Goal: Transaction & Acquisition: Purchase product/service

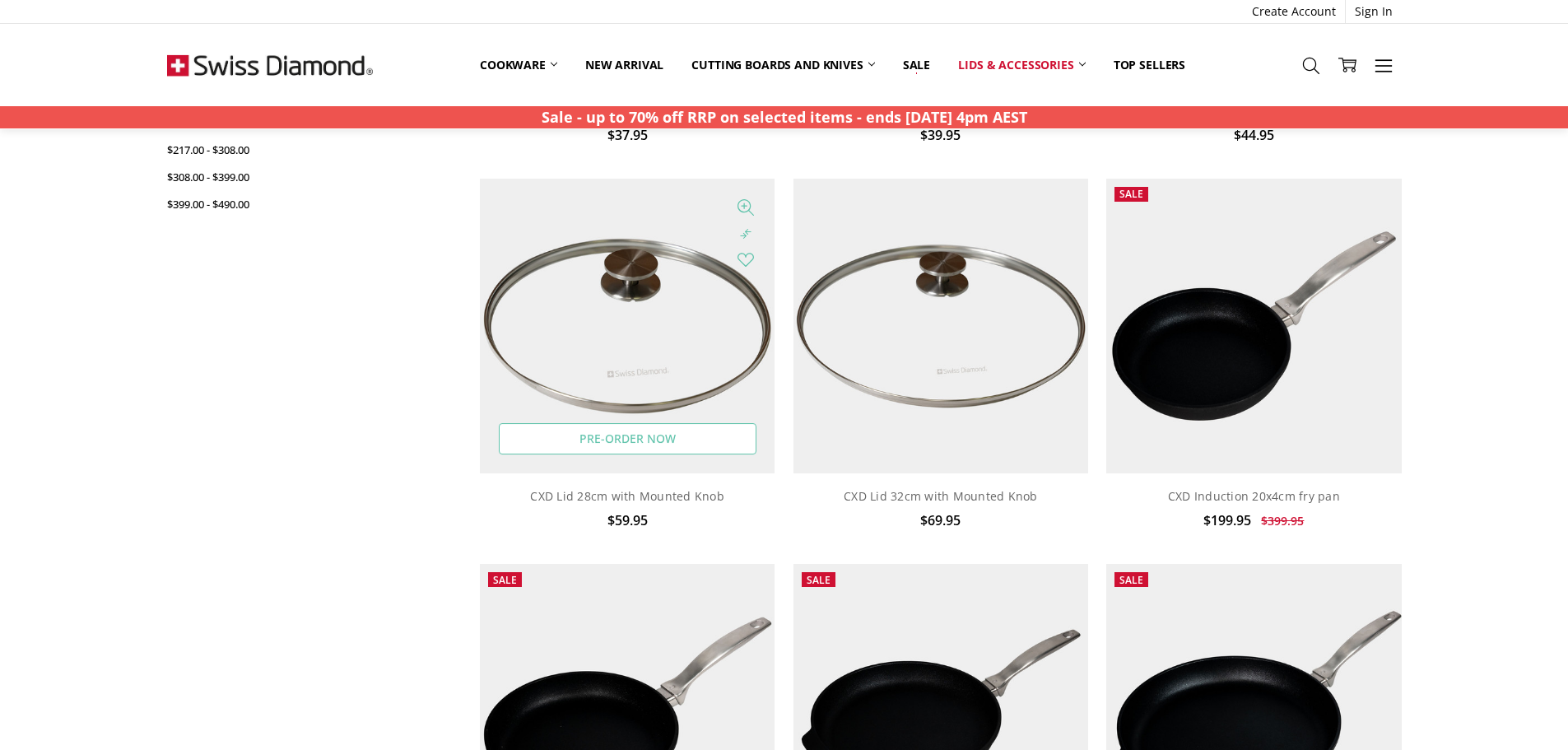
scroll to position [411, 0]
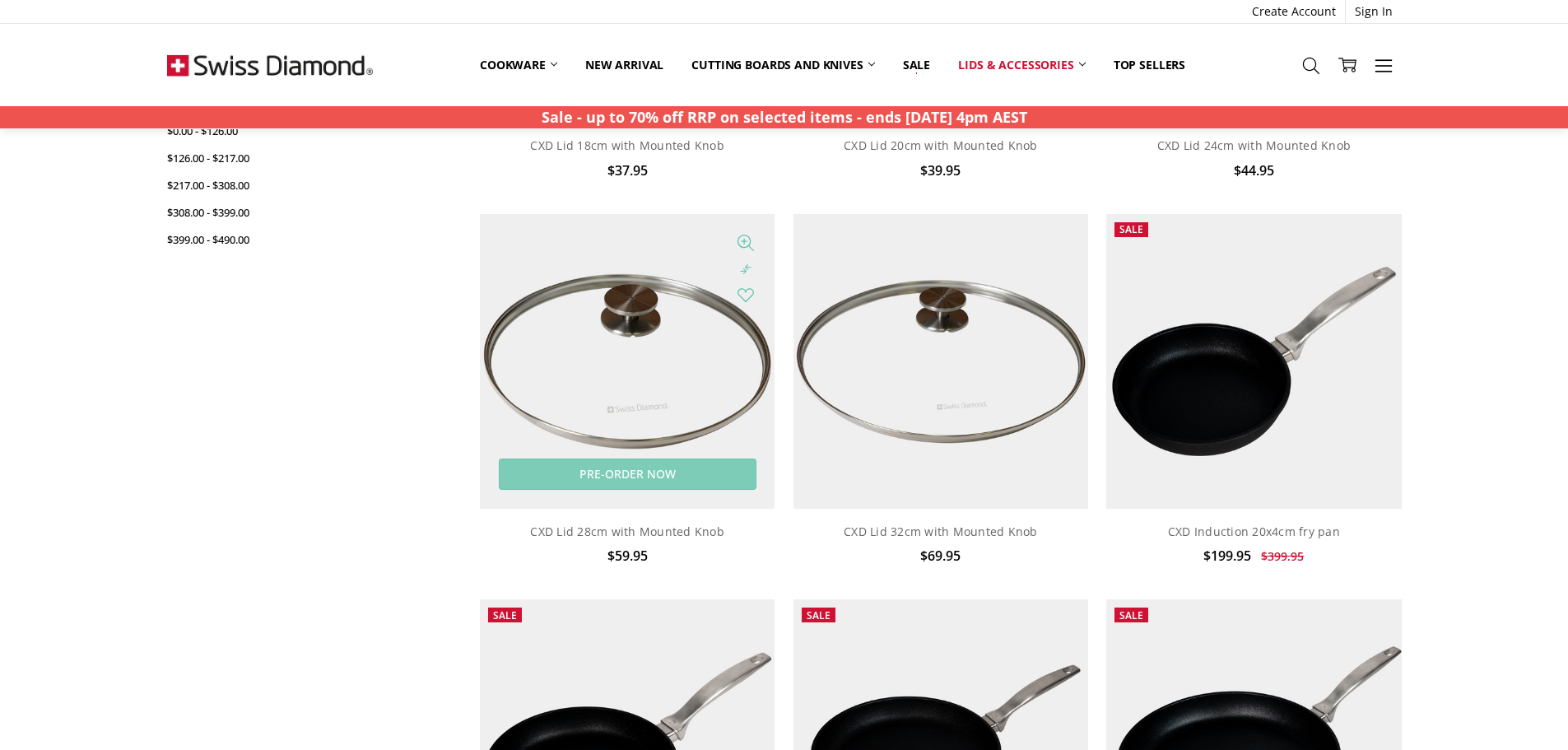
click at [630, 322] on img at bounding box center [627, 361] width 294 height 295
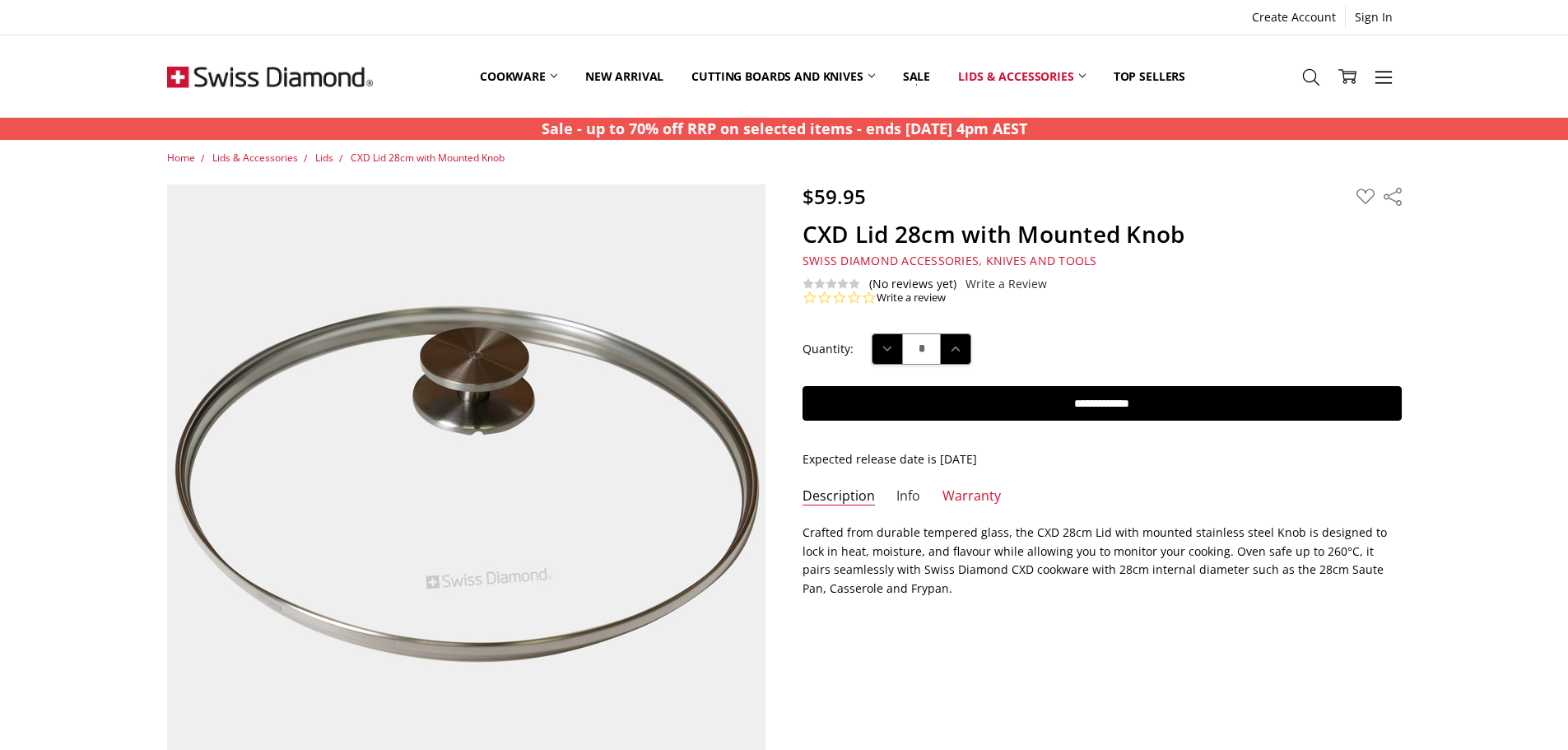
click at [912, 498] on link "Info" at bounding box center [908, 496] width 24 height 19
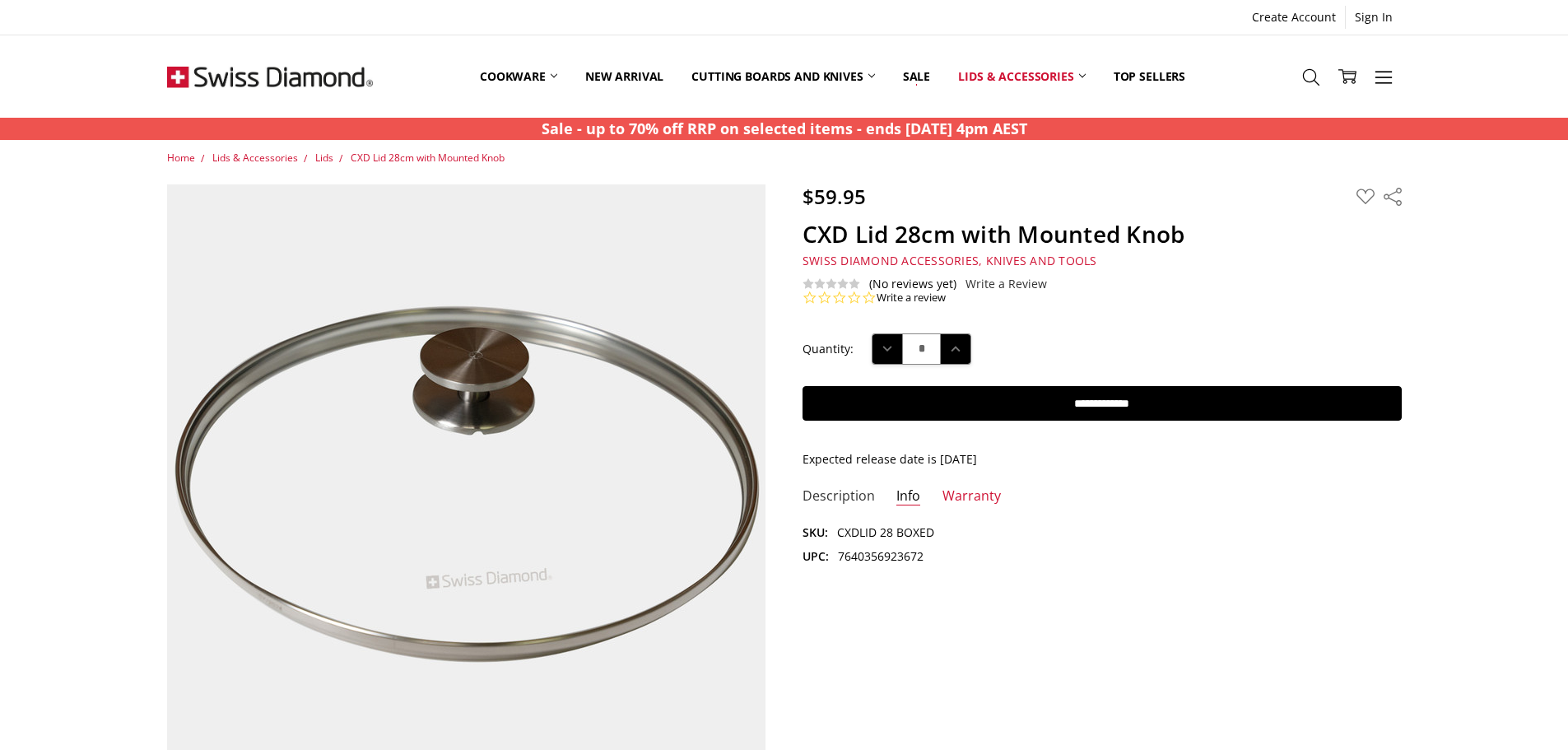
click at [846, 497] on link "Description" at bounding box center [839, 496] width 73 height 19
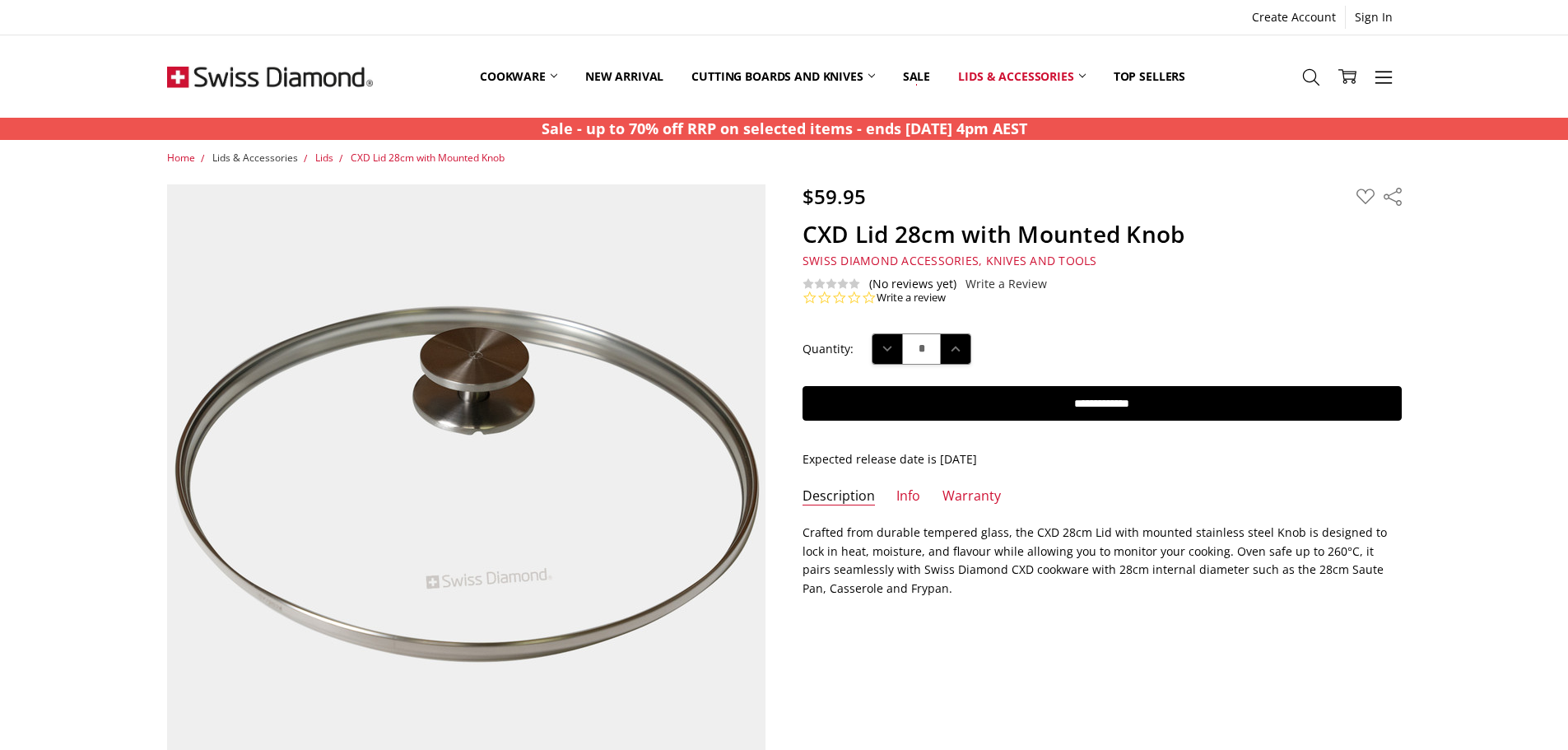
click at [246, 153] on span "Lids & Accessories" at bounding box center [254, 157] width 85 height 14
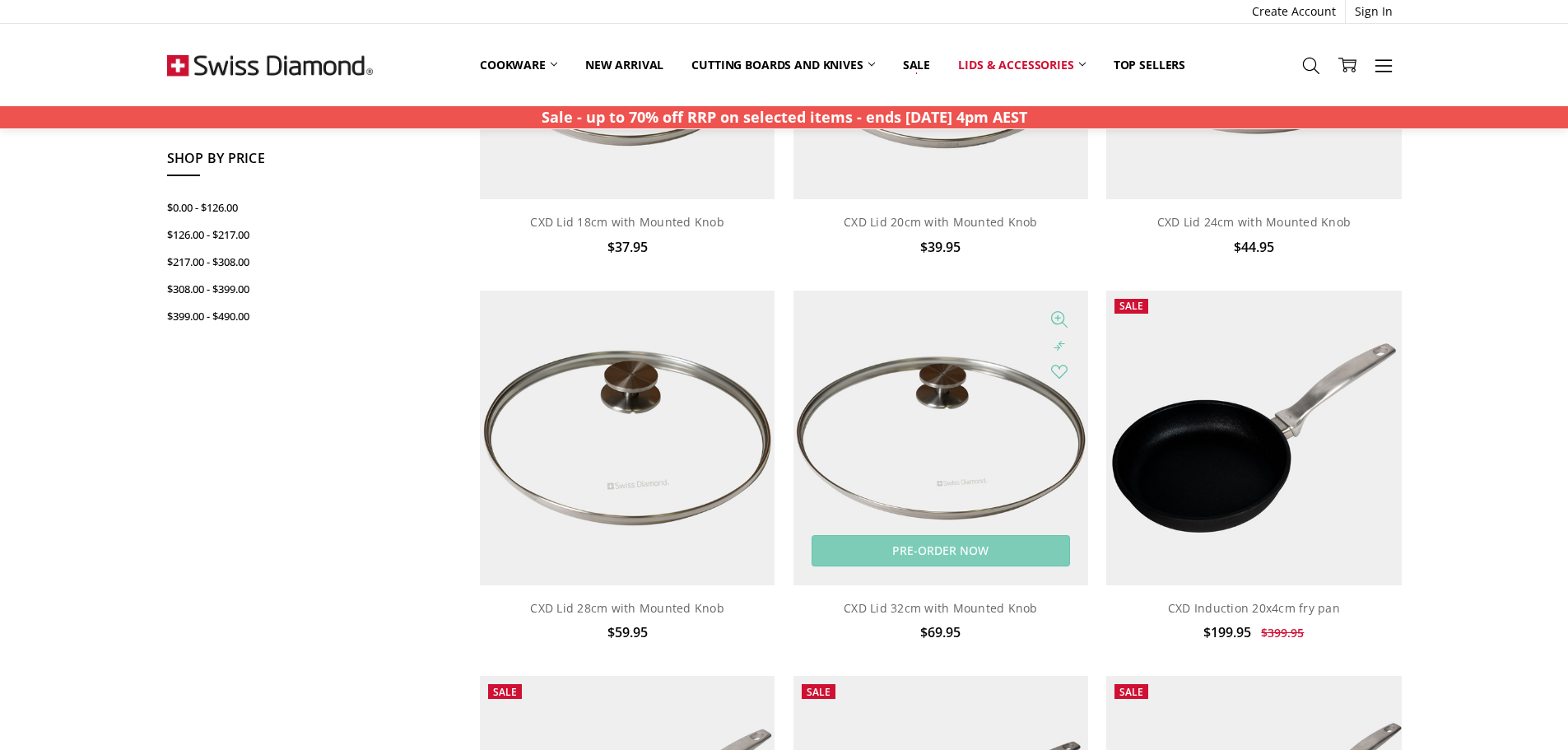
scroll to position [329, 0]
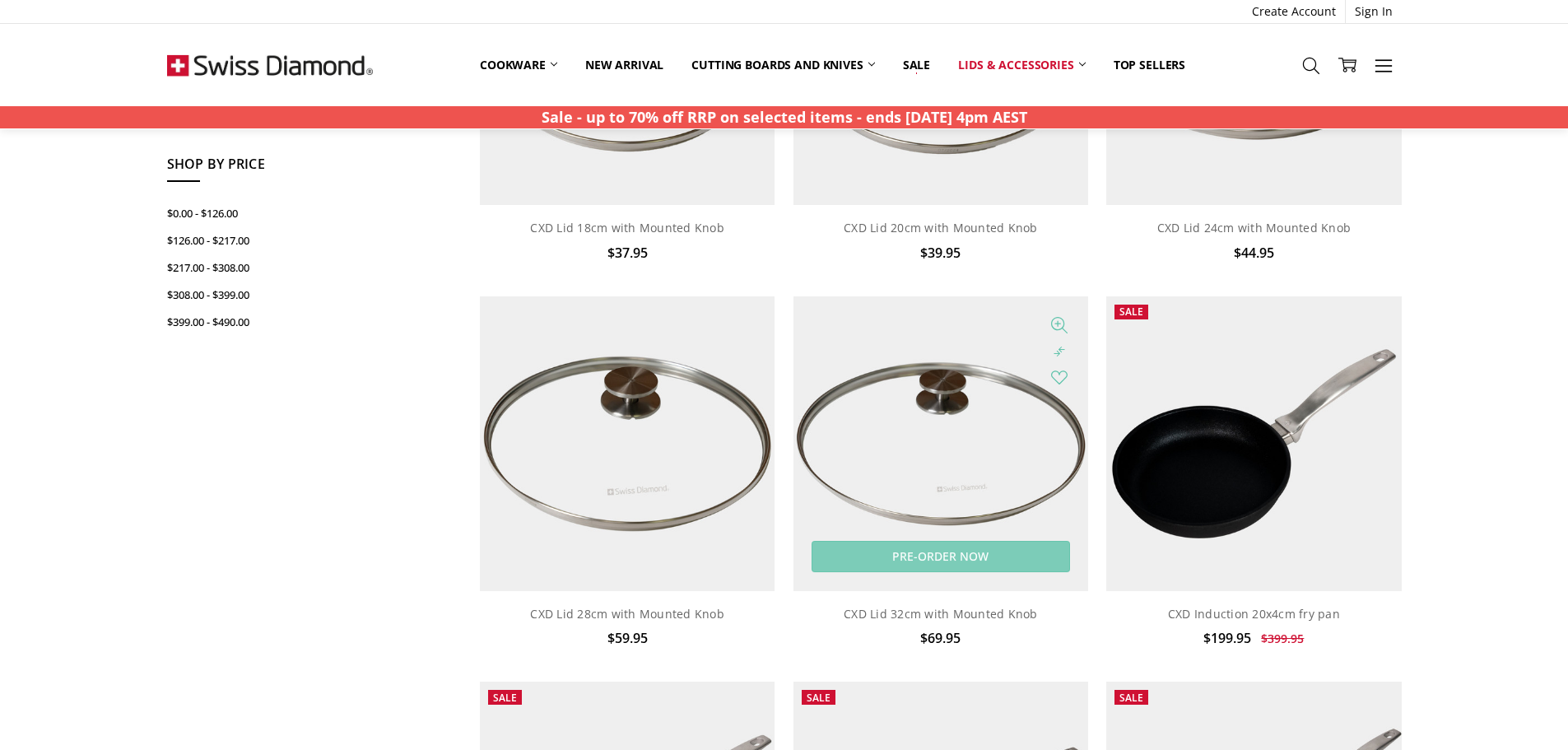
click at [976, 455] on img at bounding box center [940, 444] width 294 height 295
